Goal: Task Accomplishment & Management: Use online tool/utility

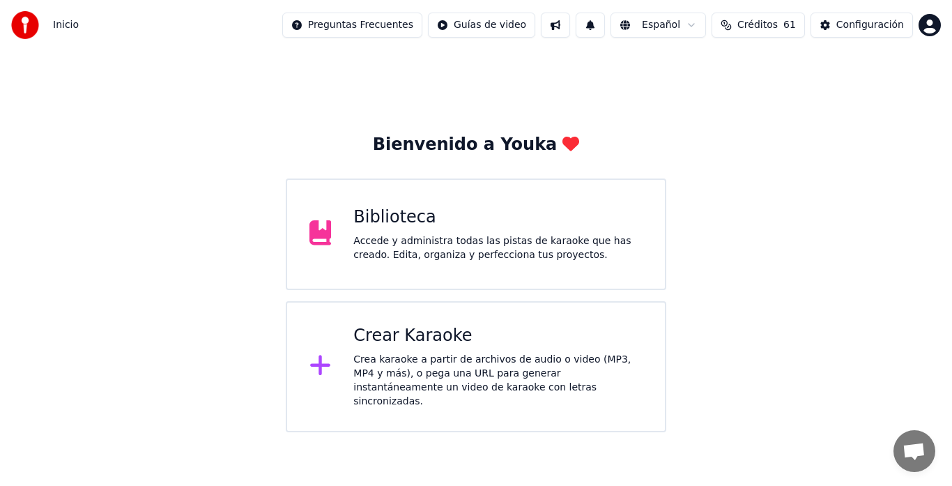
click at [450, 374] on div "Crea karaoke a partir de archivos de audio o video (MP3, MP4 y más), o pega una…" at bounding box center [497, 381] width 289 height 56
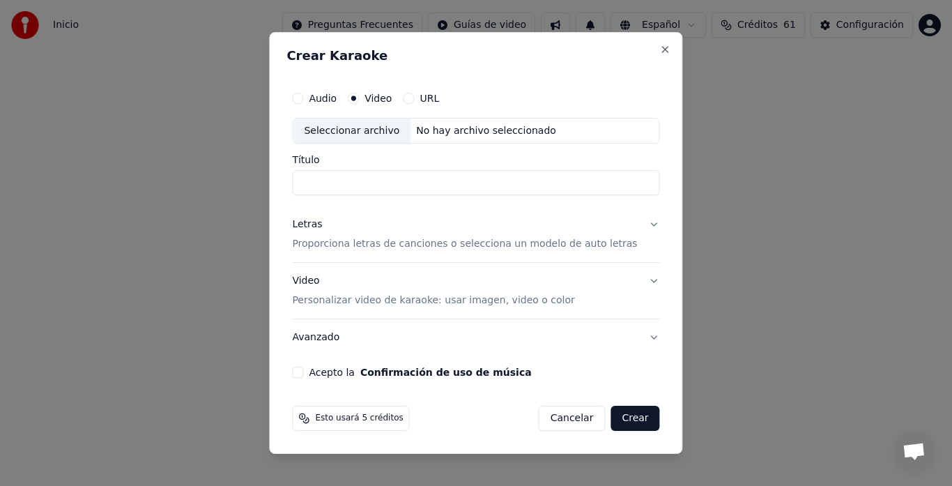
click at [350, 130] on div "Seleccionar archivo" at bounding box center [352, 130] width 118 height 25
type input "**********"
click at [335, 242] on p "Proporciona letras de canciones o selecciona un modelo de auto letras" at bounding box center [464, 245] width 345 height 14
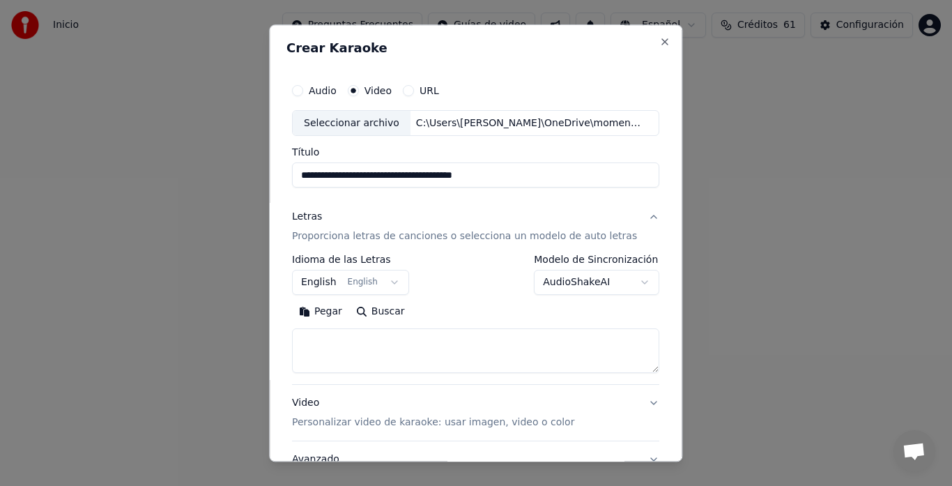
click at [347, 340] on textarea at bounding box center [475, 351] width 367 height 45
paste textarea "**********"
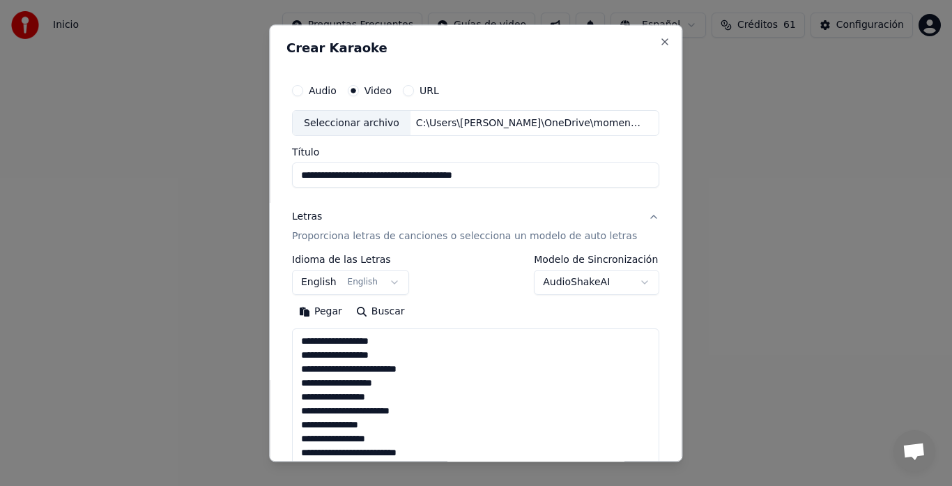
scroll to position [589, 0]
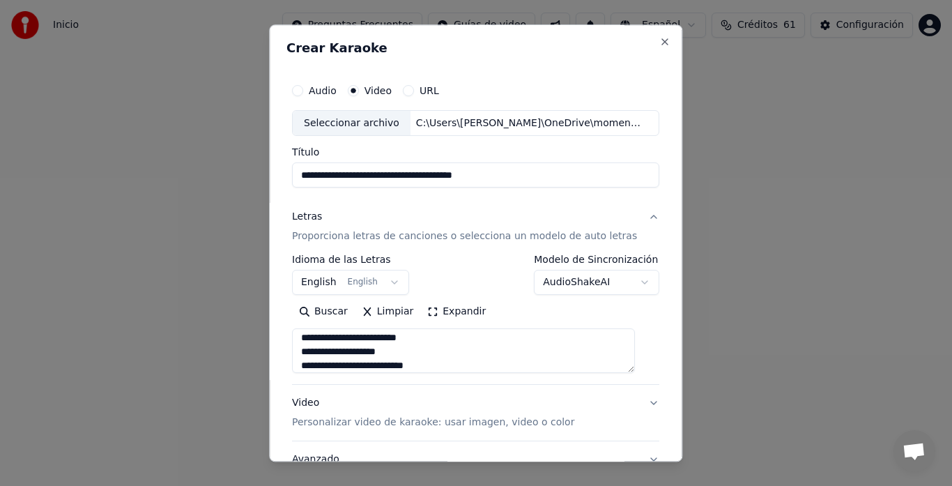
click at [410, 354] on textarea at bounding box center [463, 351] width 343 height 45
click at [438, 365] on textarea at bounding box center [463, 351] width 343 height 45
type textarea "**********"
click at [337, 278] on body "**********" at bounding box center [476, 216] width 952 height 432
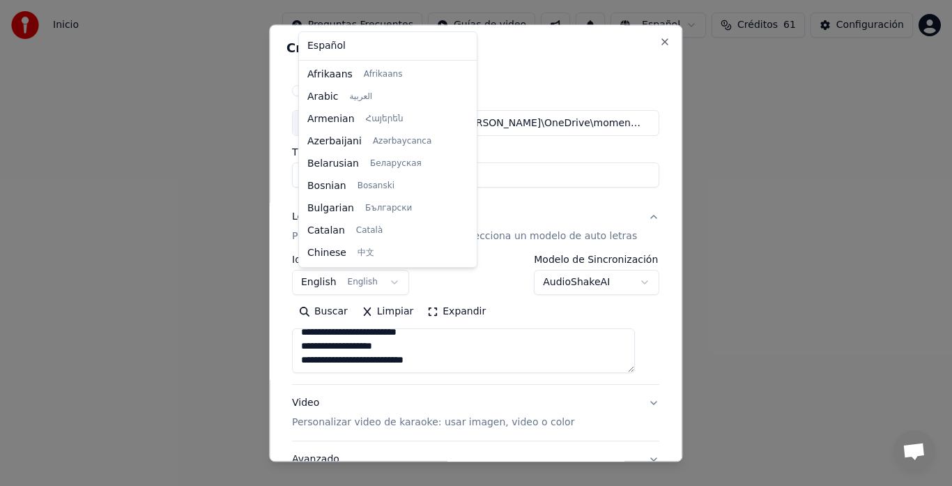
scroll to position [111, 0]
select select "**"
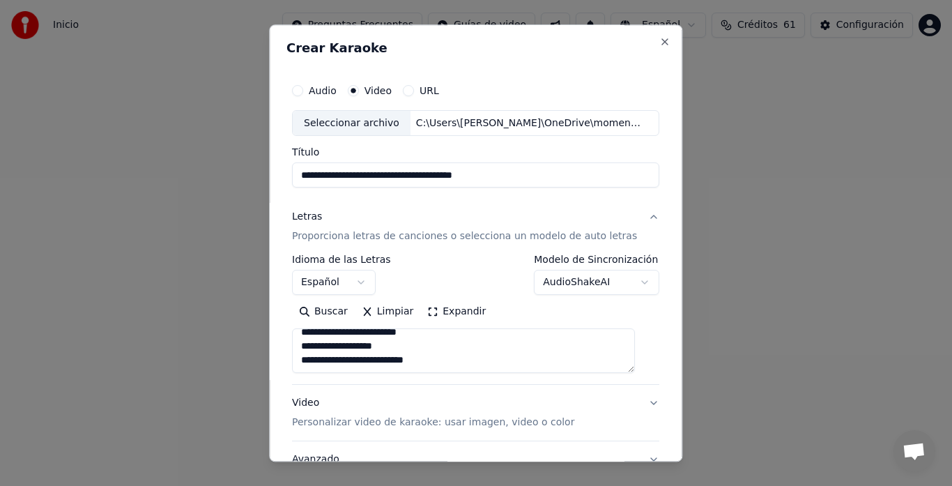
click at [325, 422] on p "Personalizar video de karaoke: usar imagen, video o color" at bounding box center [433, 423] width 282 height 14
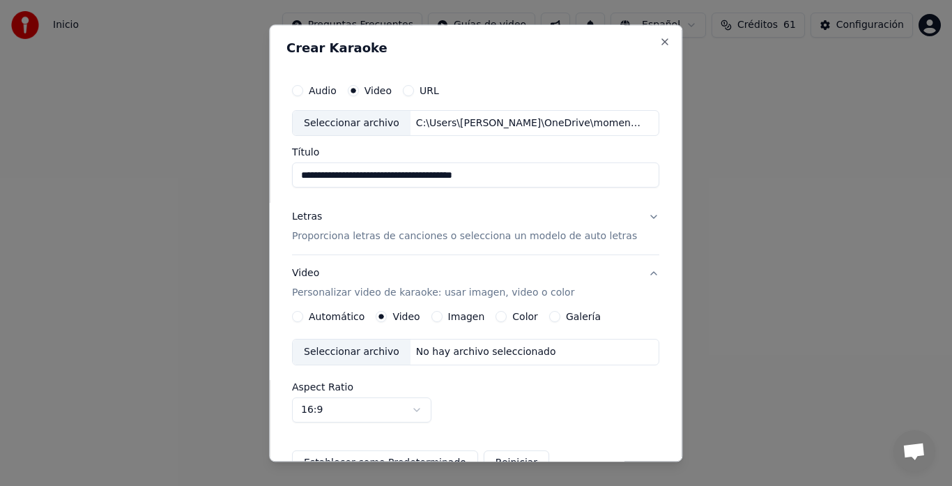
click at [554, 318] on button "Galería" at bounding box center [554, 316] width 11 height 11
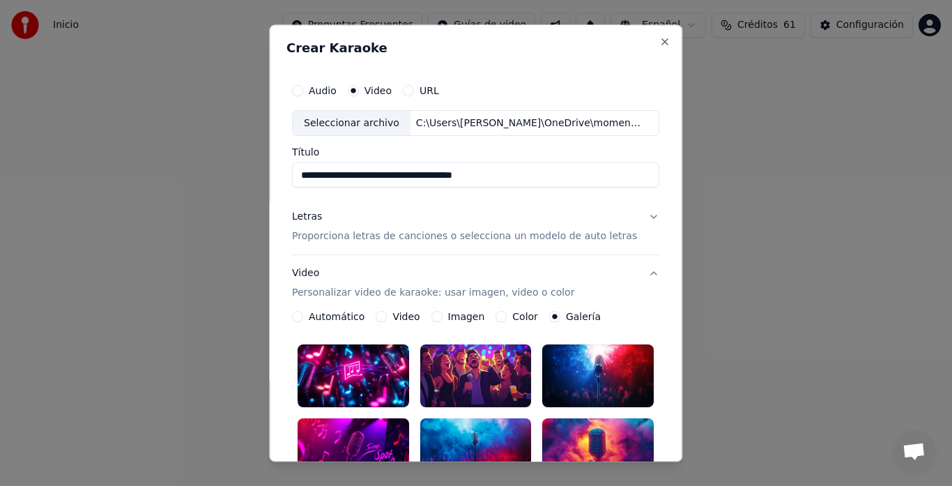
scroll to position [139, 0]
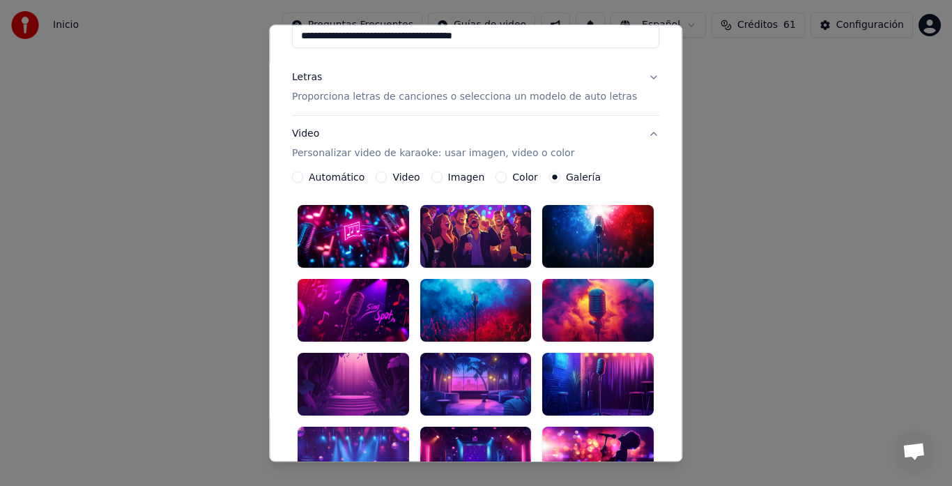
click at [476, 437] on div at bounding box center [475, 457] width 111 height 63
click at [580, 366] on div at bounding box center [598, 384] width 111 height 63
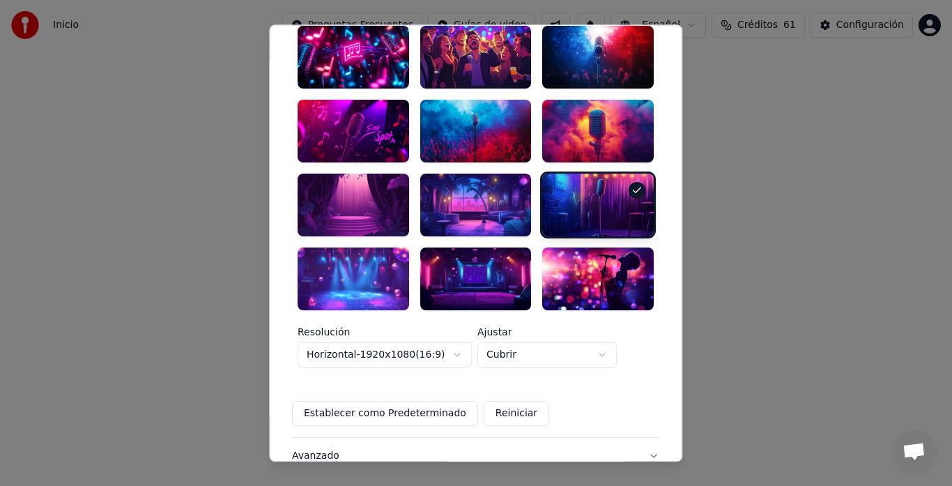
scroll to position [411, 0]
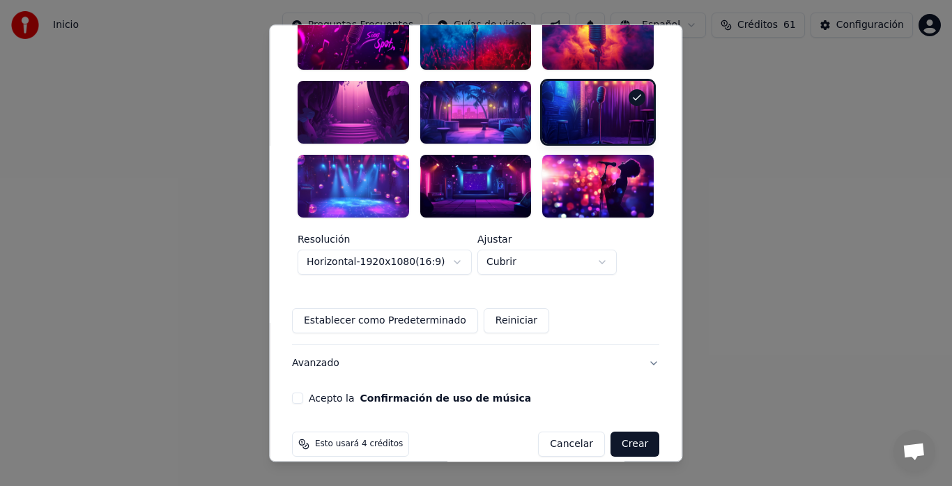
click at [303, 392] on button "Acepto la Confirmación de uso de música" at bounding box center [297, 397] width 11 height 11
click at [619, 431] on button "Crear" at bounding box center [634, 443] width 49 height 25
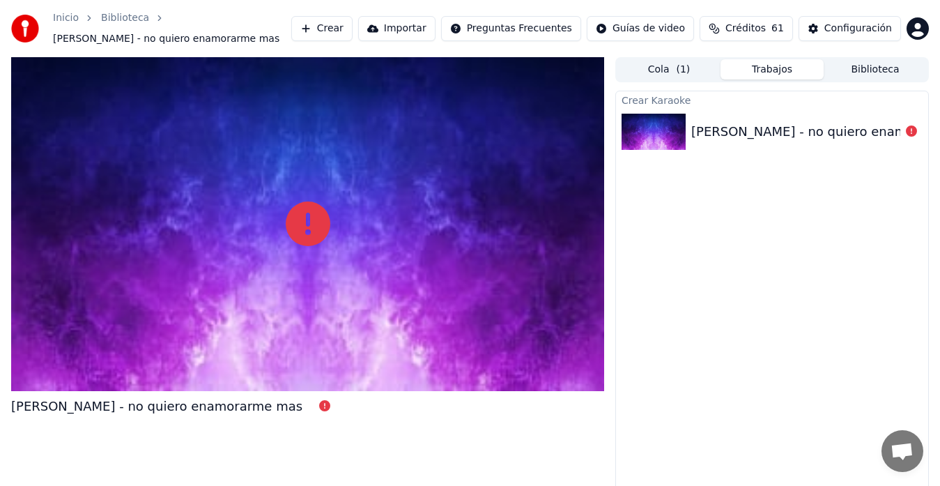
click at [732, 145] on div "[PERSON_NAME] - no quiero enamorarme mas" at bounding box center [772, 131] width 312 height 47
click at [831, 128] on div "[PERSON_NAME] - no quiero enamorarme mas" at bounding box center [836, 132] width 291 height 20
click at [891, 130] on icon at bounding box center [911, 130] width 11 height 11
click at [311, 288] on div at bounding box center [307, 224] width 593 height 334
click at [670, 125] on img at bounding box center [654, 132] width 64 height 36
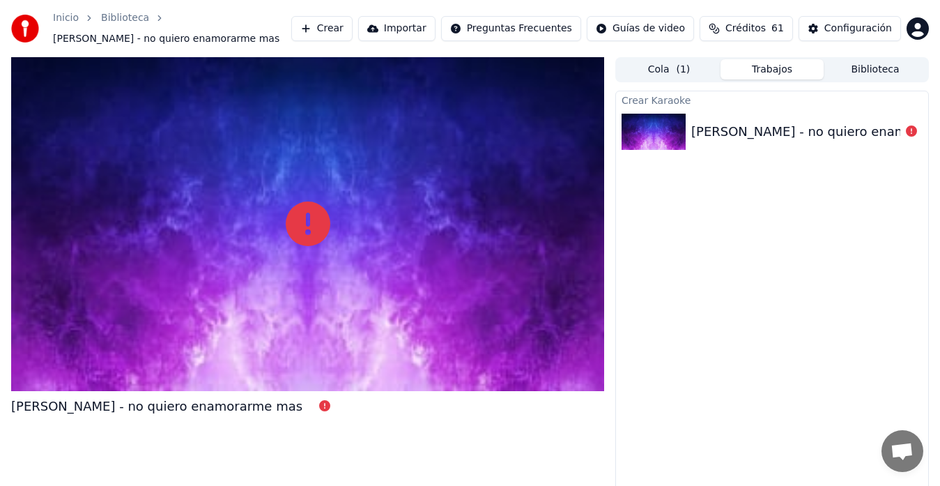
click at [670, 125] on img at bounding box center [654, 132] width 64 height 36
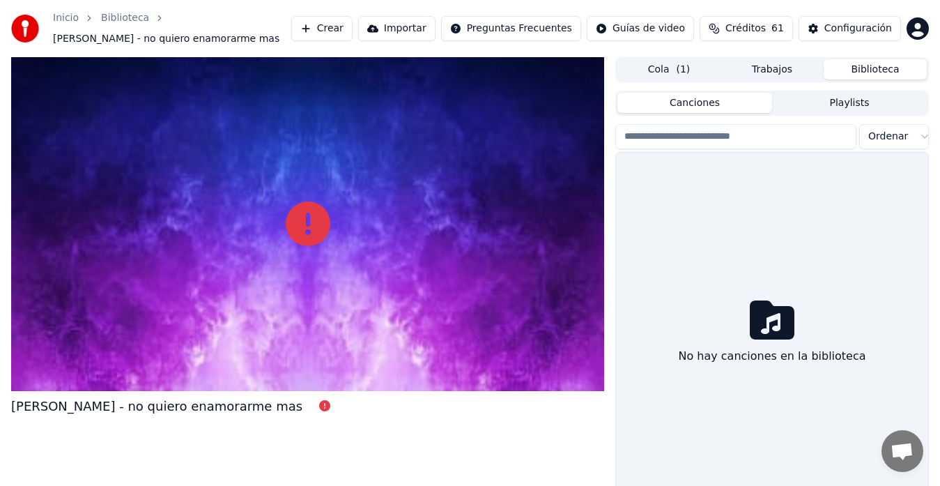
click at [844, 73] on button "Biblioteca" at bounding box center [875, 69] width 103 height 20
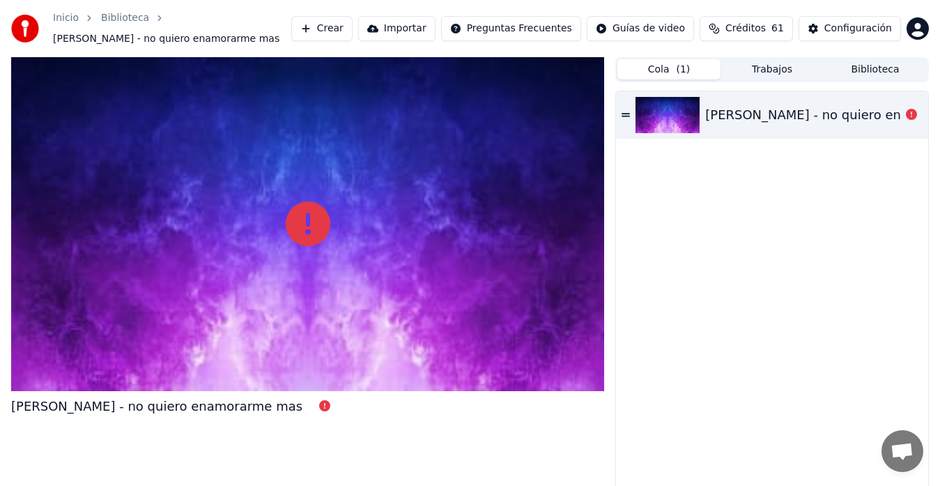
click at [668, 76] on button "Cola ( 1 )" at bounding box center [668, 69] width 103 height 20
click at [349, 32] on button "Crear" at bounding box center [321, 28] width 61 height 25
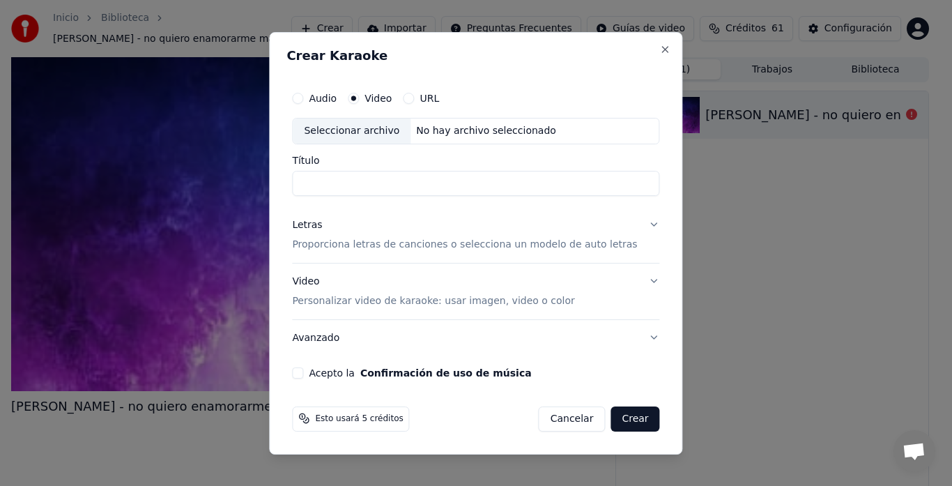
click at [360, 132] on div "Seleccionar archivo" at bounding box center [352, 130] width 118 height 25
type input "**********"
click at [359, 247] on p "Proporciona letras de canciones o selecciona un modelo de auto letras" at bounding box center [464, 245] width 345 height 14
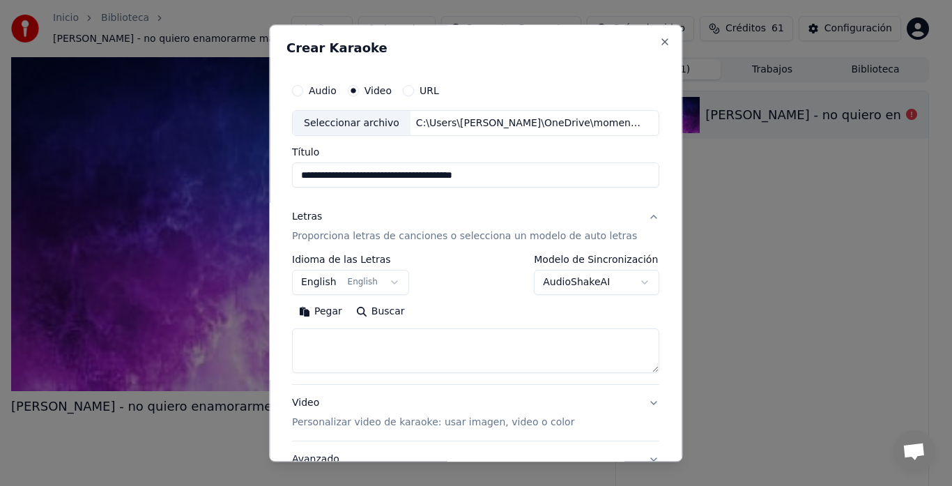
click at [335, 233] on p "Proporciona letras de canciones o selecciona un modelo de auto letras" at bounding box center [464, 237] width 345 height 14
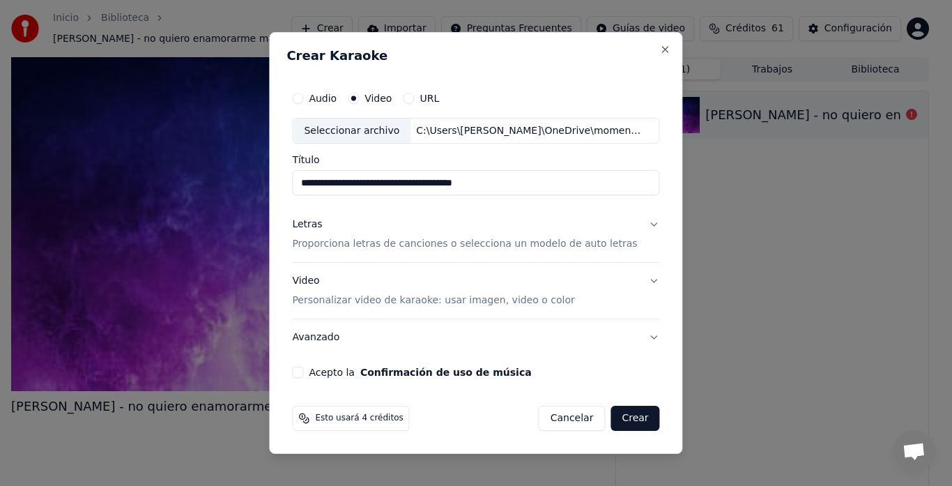
click at [334, 243] on p "Proporciona letras de canciones o selecciona un modelo de auto letras" at bounding box center [464, 245] width 345 height 14
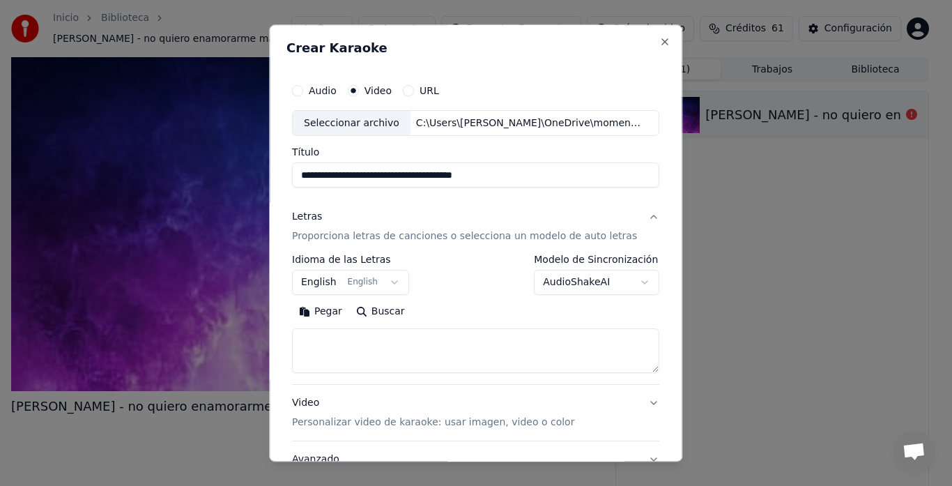
click at [322, 279] on button "English English" at bounding box center [350, 282] width 117 height 25
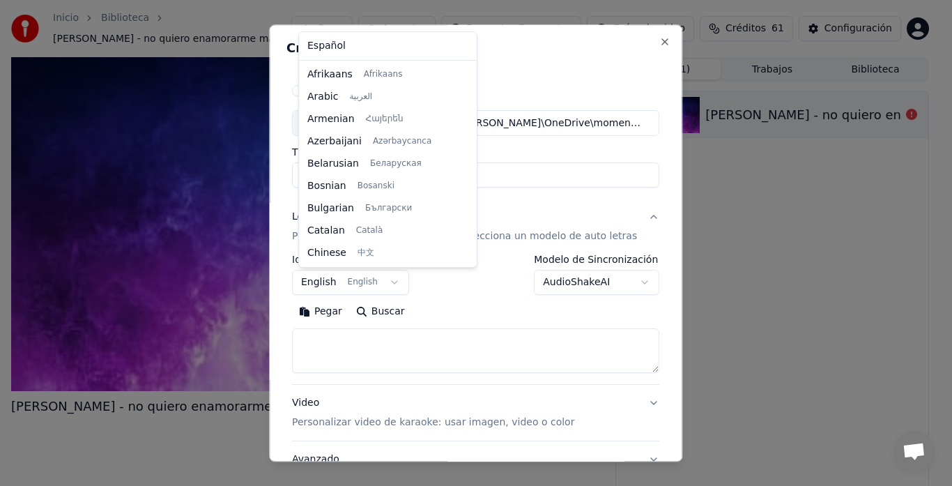
scroll to position [111, 0]
select select "**"
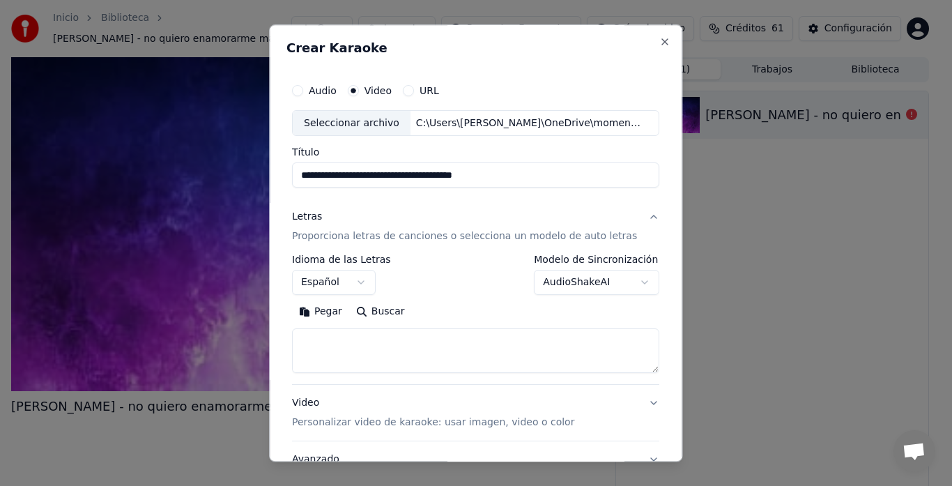
click at [337, 344] on textarea at bounding box center [475, 351] width 367 height 45
paste textarea "**********"
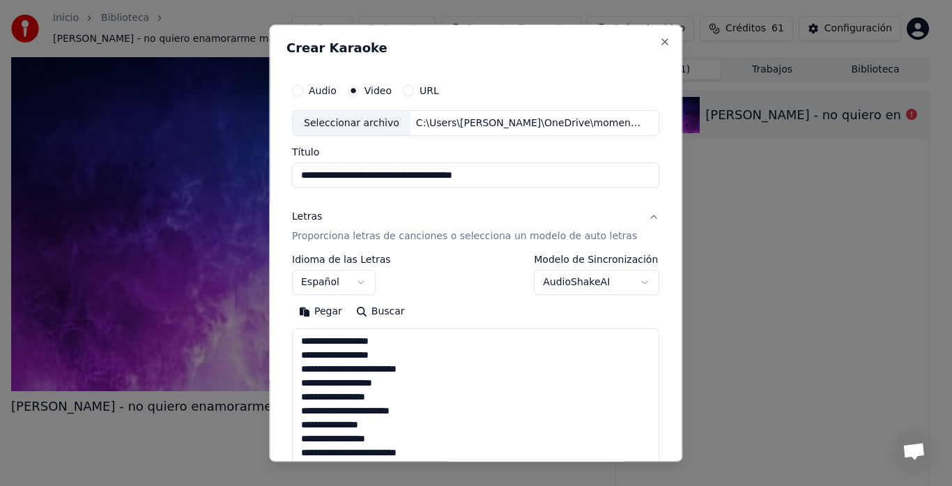
scroll to position [589, 0]
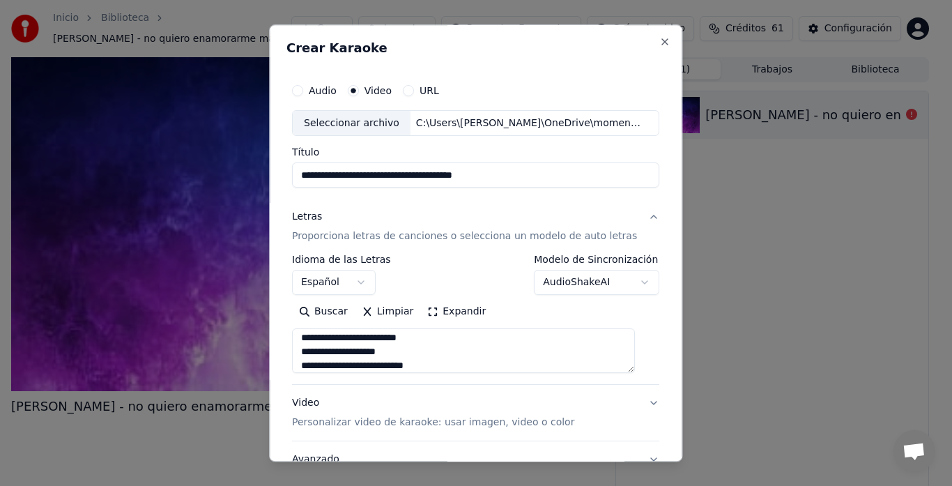
click at [440, 355] on textarea at bounding box center [463, 351] width 343 height 45
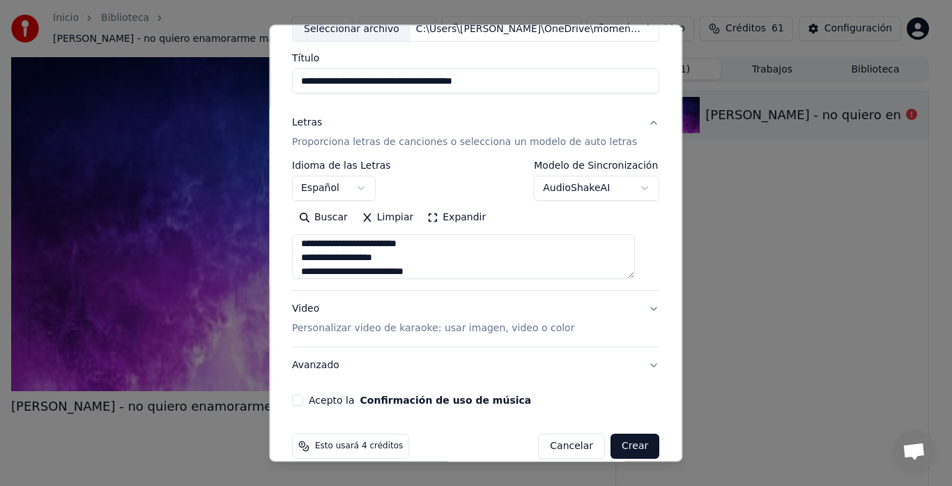
scroll to position [114, 0]
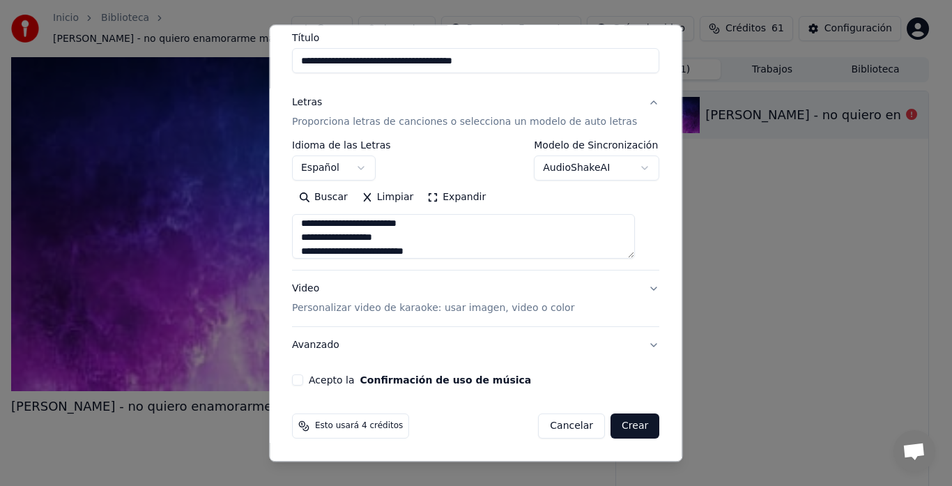
type textarea "**********"
click at [304, 305] on p "Personalizar video de karaoke: usar imagen, video o color" at bounding box center [433, 309] width 282 height 14
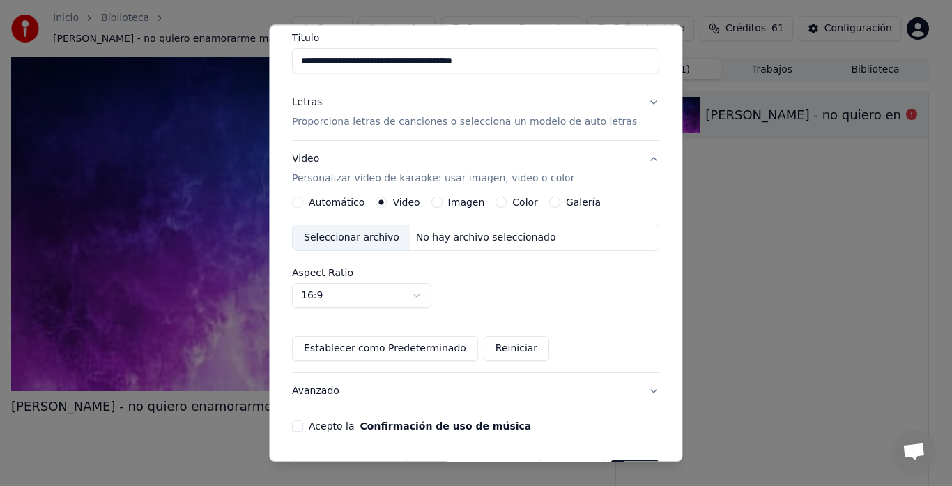
click at [437, 203] on button "Imagen" at bounding box center [436, 202] width 11 height 11
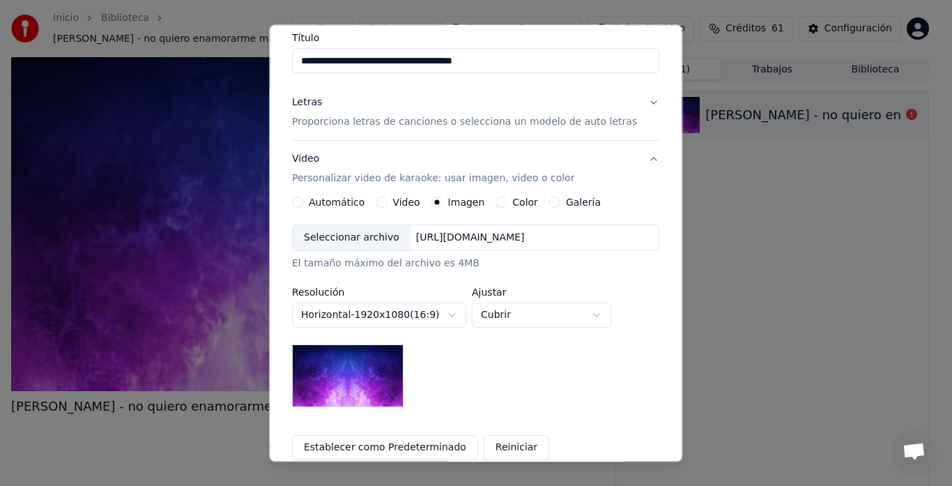
click at [330, 245] on div "Seleccionar archivo" at bounding box center [352, 238] width 118 height 25
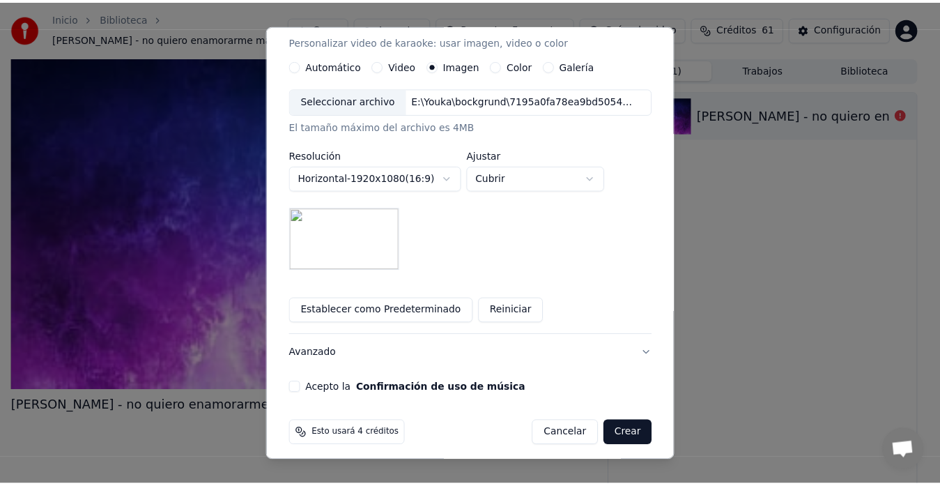
scroll to position [254, 0]
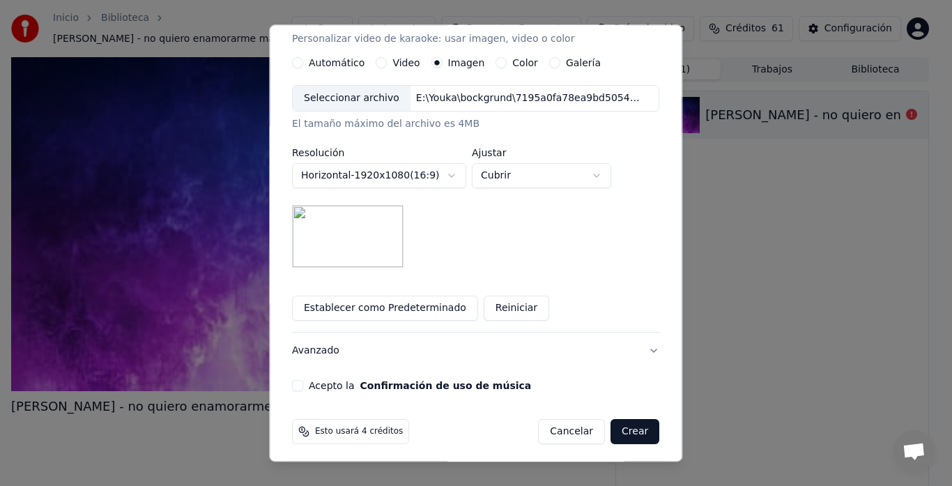
click at [303, 383] on button "Acepto la Confirmación de uso de música" at bounding box center [297, 385] width 11 height 11
click at [618, 431] on button "Crear" at bounding box center [634, 431] width 49 height 25
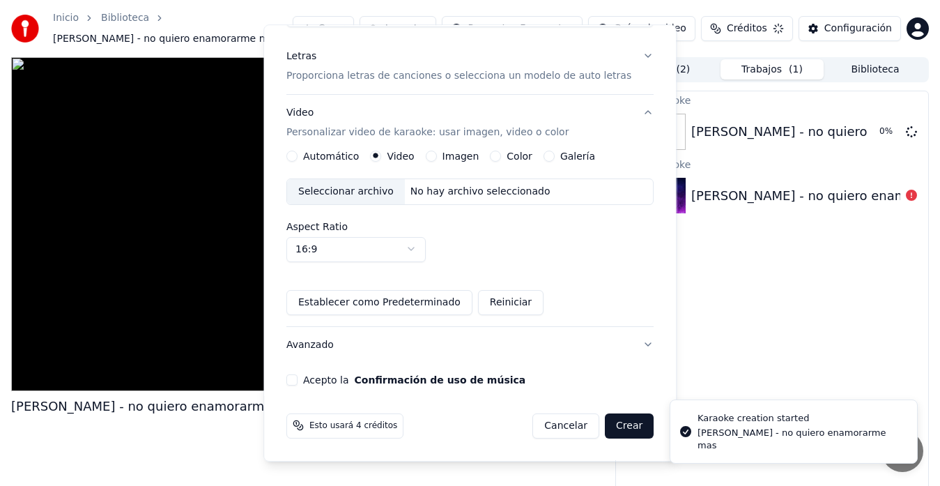
scroll to position [161, 0]
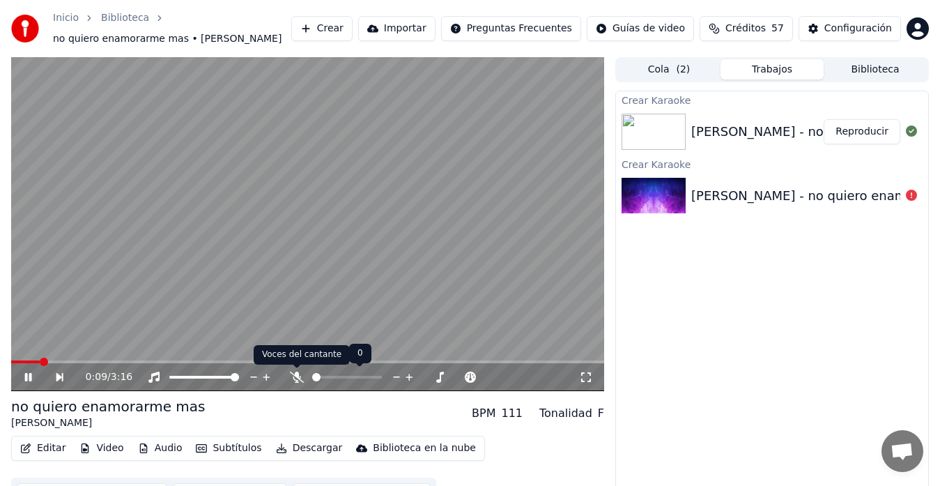
click at [301, 377] on icon at bounding box center [297, 376] width 14 height 11
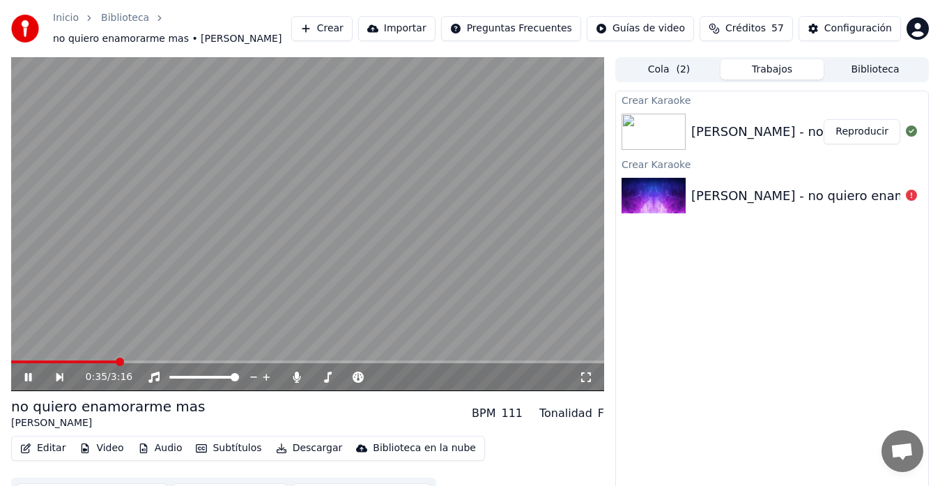
click at [26, 377] on icon at bounding box center [28, 377] width 7 height 8
click at [298, 282] on video at bounding box center [307, 224] width 593 height 334
click at [300, 378] on icon at bounding box center [297, 376] width 14 height 11
click at [317, 453] on button "Descargar" at bounding box center [309, 448] width 78 height 20
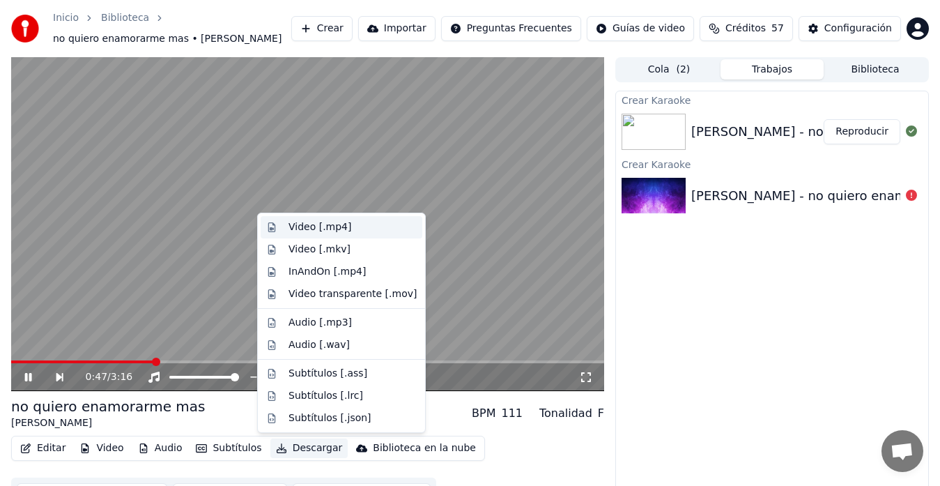
click at [306, 229] on div "Video [.mp4]" at bounding box center [319, 227] width 63 height 14
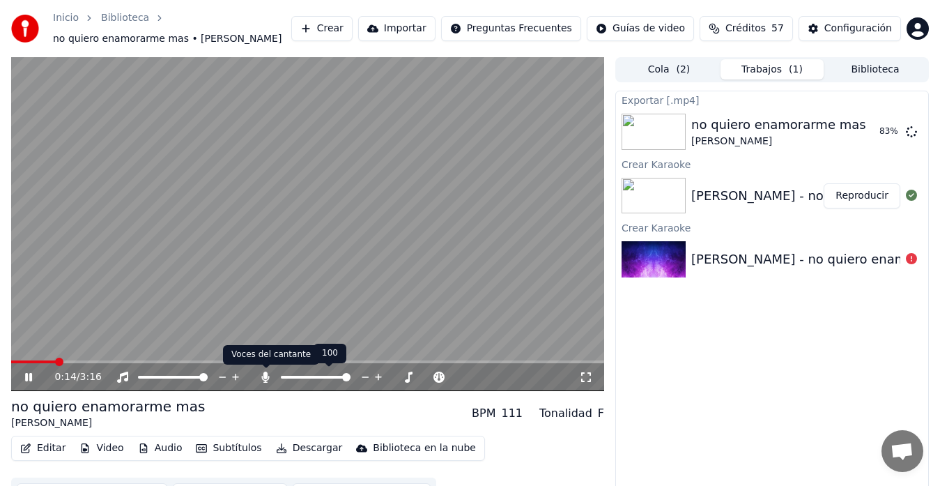
click at [263, 378] on icon at bounding box center [266, 376] width 8 height 11
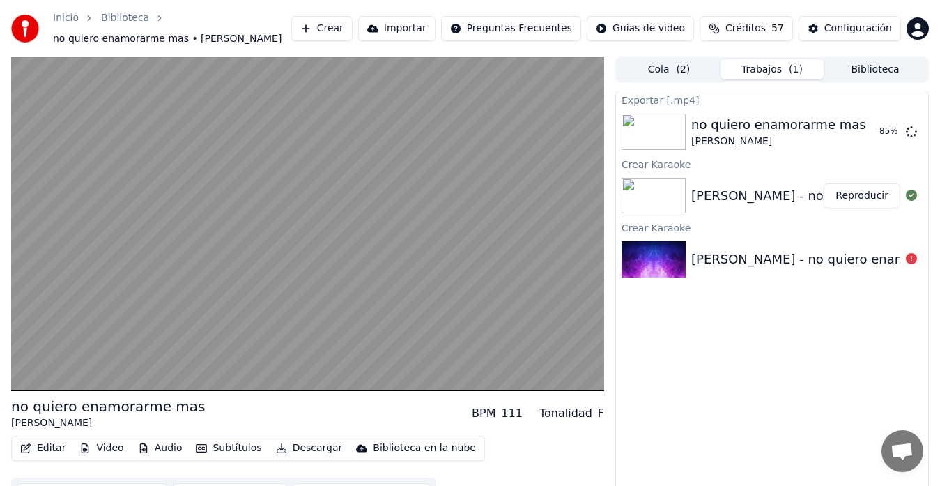
click at [298, 451] on button "Descargar" at bounding box center [309, 448] width 78 height 20
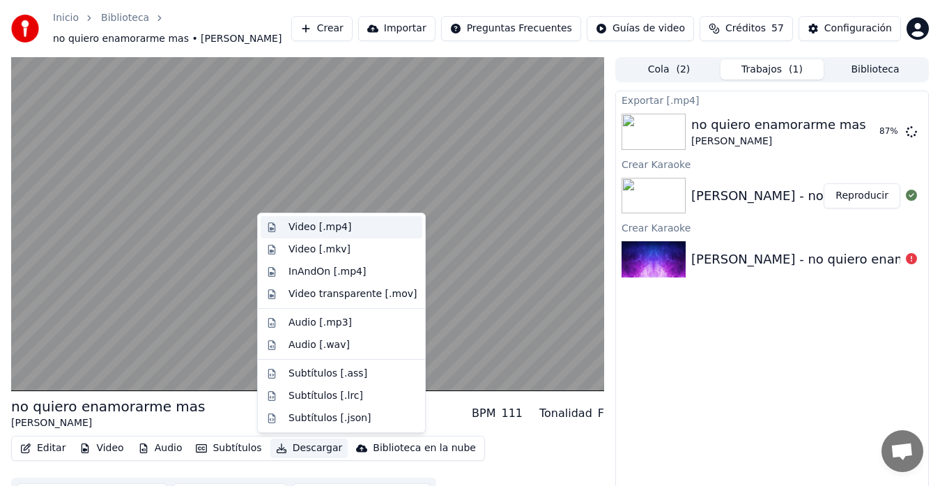
click at [310, 227] on div "Video [.mp4]" at bounding box center [319, 227] width 63 height 14
